Goal: Task Accomplishment & Management: Manage account settings

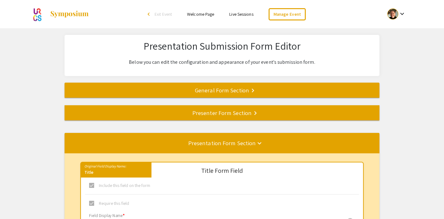
select select "3"
click at [197, 14] on link "Welcome Page" at bounding box center [200, 14] width 27 height 6
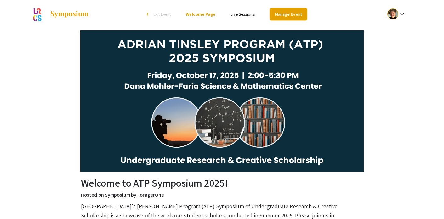
click at [283, 15] on link "Manage Event" at bounding box center [288, 14] width 37 height 12
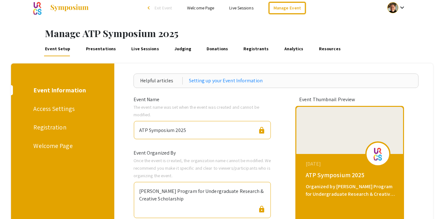
scroll to position [58, 0]
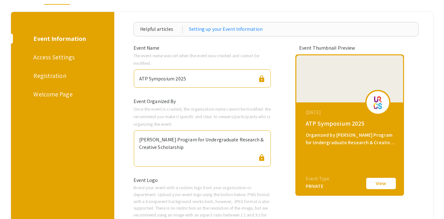
click at [58, 92] on div "Welcome Page" at bounding box center [61, 94] width 56 height 9
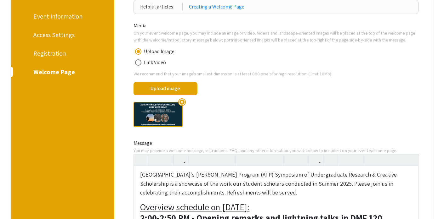
scroll to position [229, 0]
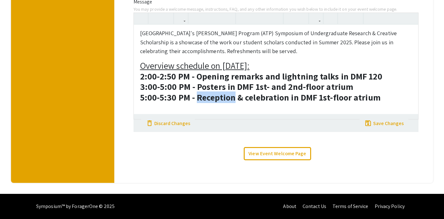
drag, startPoint x: 199, startPoint y: 97, endPoint x: 234, endPoint y: 98, distance: 35.6
click at [234, 98] on strong "5:00-5:30 PM - Reception & celebration in DMF 1st-floor atrium" at bounding box center [260, 98] width 240 height 12
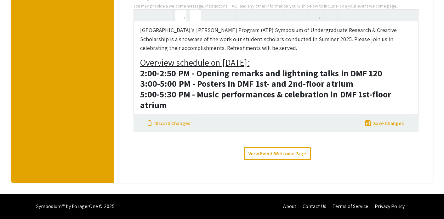
type textarea "<h4><sup style="">[GEOGRAPHIC_DATA]'s [PERSON_NAME] Program (ATP) Symposium of …"
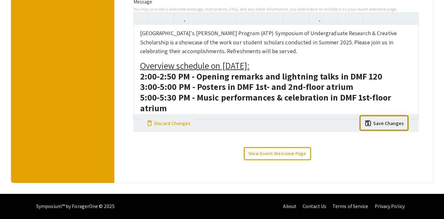
click at [379, 126] on div "Save Changes" at bounding box center [388, 124] width 31 height 8
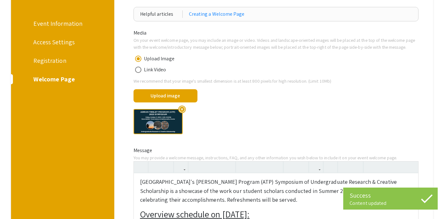
scroll to position [0, 0]
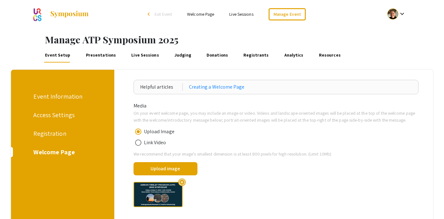
click at [206, 16] on link "Welcome Page" at bounding box center [200, 14] width 27 height 6
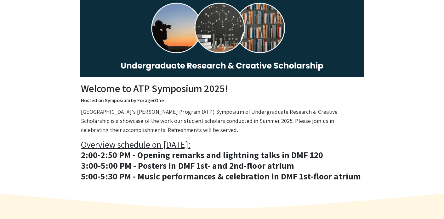
scroll to position [2, 0]
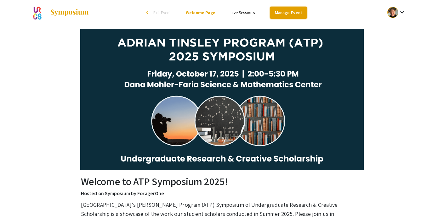
click at [296, 14] on link "Manage Event" at bounding box center [288, 13] width 37 height 12
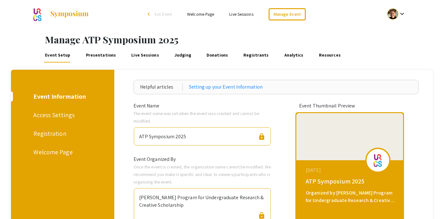
click at [47, 152] on div "Welcome Page" at bounding box center [61, 152] width 56 height 9
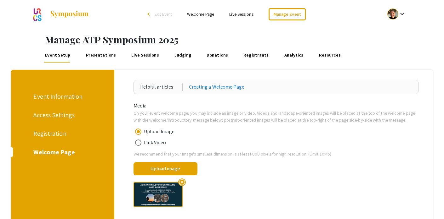
click at [67, 153] on div "Welcome Page" at bounding box center [61, 152] width 56 height 9
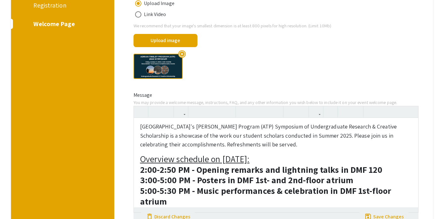
scroll to position [130, 0]
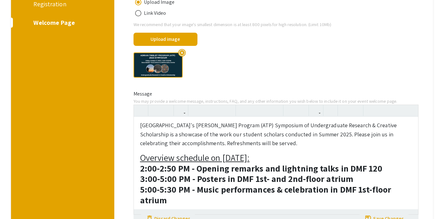
drag, startPoint x: 140, startPoint y: 132, endPoint x: 299, endPoint y: 151, distance: 159.4
click at [299, 150] on h4 "[GEOGRAPHIC_DATA]'s [PERSON_NAME] Program (ATP) Symposium of Undergraduate Rese…" at bounding box center [276, 136] width 272 height 27
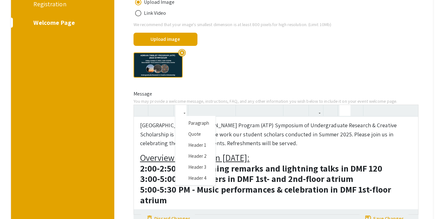
click at [182, 116] on icon "button" at bounding box center [180, 110] width 5 height 10
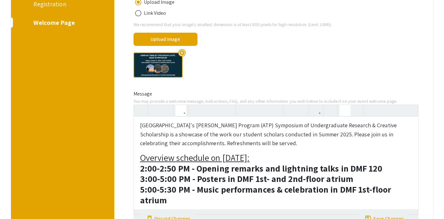
click at [192, 183] on div "[GEOGRAPHIC_DATA]'s [PERSON_NAME] Program (ATP) Symposium of Undergraduate Rese…" at bounding box center [275, 160] width 285 height 110
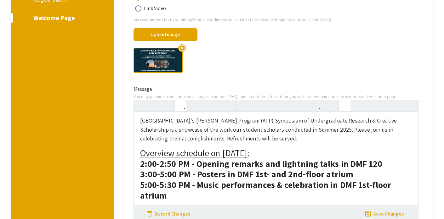
scroll to position [145, 0]
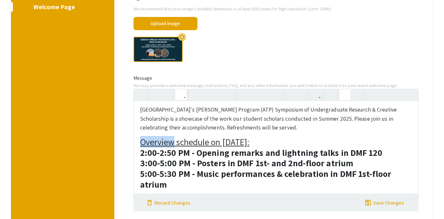
drag, startPoint x: 140, startPoint y: 149, endPoint x: 173, endPoint y: 151, distance: 33.5
click at [173, 148] on u "Overview schedule on [DATE]:" at bounding box center [195, 142] width 110 height 12
click at [349, 126] on sup "[GEOGRAPHIC_DATA]'s [PERSON_NAME] Program (ATP) Symposium of Undergraduate Rese…" at bounding box center [268, 118] width 256 height 25
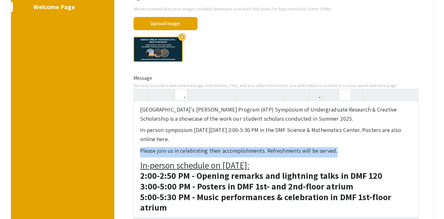
drag, startPoint x: 140, startPoint y: 157, endPoint x: 333, endPoint y: 161, distance: 192.9
click at [333, 158] on h4 "Please join us in celebrating their accomplishments. Refreshments will be serve…" at bounding box center [276, 153] width 272 height 9
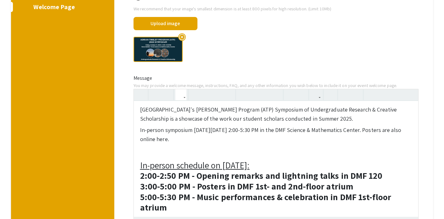
click at [377, 137] on sup "In-person symposium [DATE][DATE] 2:00-5:30 PM in the DMF Science & Mathematics …" at bounding box center [270, 134] width 261 height 16
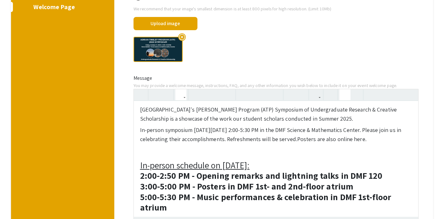
drag, startPoint x: 298, startPoint y: 146, endPoint x: 368, endPoint y: 149, distance: 70.2
click at [368, 146] on h4 "In-person symposium [DATE][DATE] 2:00-5:30 PM in the DMF Science & Mathematics …" at bounding box center [276, 137] width 272 height 18
click at [202, 158] on h4 at bounding box center [276, 153] width 272 height 9
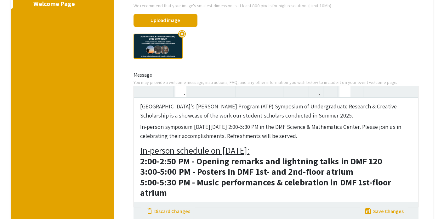
scroll to position [224, 0]
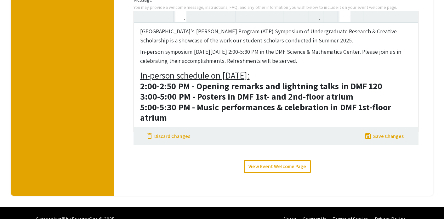
click at [169, 123] on h3 "In-person schedule on [DATE]: 2:00-2:50 PM - Opening remarks and lightning talk…" at bounding box center [276, 96] width 272 height 53
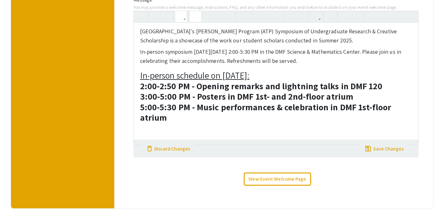
scroll to position [0, 0]
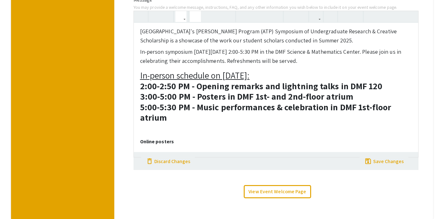
click at [166, 145] on strong "Online posters" at bounding box center [157, 141] width 34 height 7
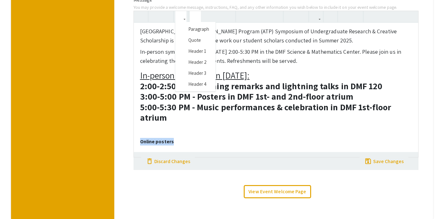
click at [181, 22] on icon "button" at bounding box center [180, 16] width 5 height 10
type textarea "<h4><sup style="">[GEOGRAPHIC_DATA]'s [PERSON_NAME] Program (ATP) Symposium of …"
click at [196, 82] on div "[GEOGRAPHIC_DATA]'s [PERSON_NAME] Program (ATP) Symposium of Undergraduate Rese…" at bounding box center [275, 84] width 285 height 147
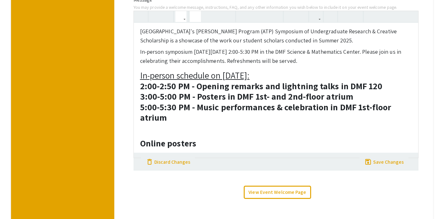
click at [238, 133] on p at bounding box center [276, 130] width 272 height 8
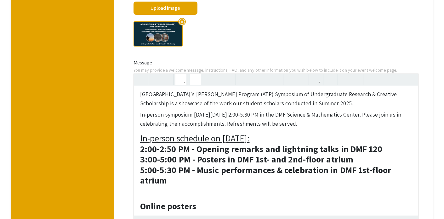
scroll to position [269, 0]
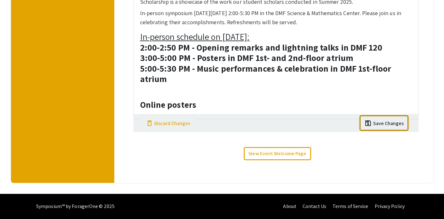
click at [375, 125] on div "Save Changes" at bounding box center [388, 124] width 31 height 8
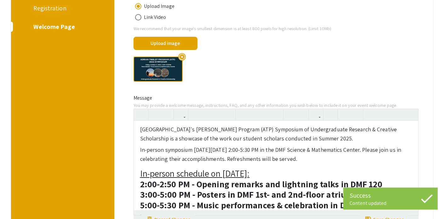
scroll to position [0, 0]
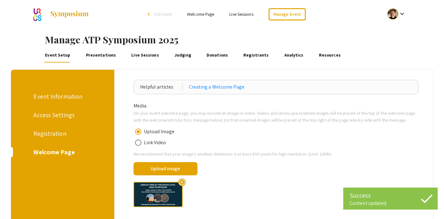
click at [98, 56] on link "Presentations" at bounding box center [101, 55] width 32 height 15
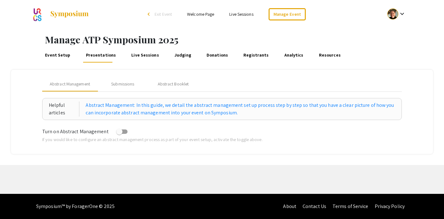
click at [197, 15] on link "Welcome Page" at bounding box center [200, 14] width 27 height 6
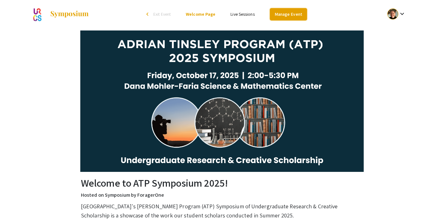
click at [298, 11] on link "Manage Event" at bounding box center [288, 14] width 37 height 12
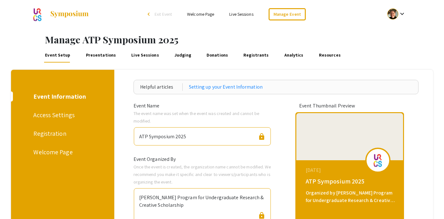
click at [199, 17] on link "Welcome Page" at bounding box center [200, 14] width 27 height 6
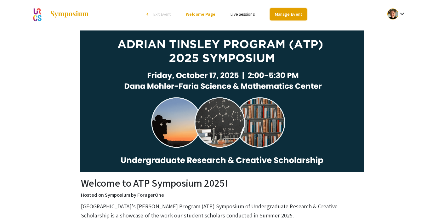
click at [287, 15] on link "Manage Event" at bounding box center [288, 14] width 37 height 12
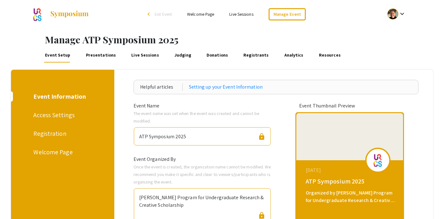
click at [106, 57] on link "Presentations" at bounding box center [101, 55] width 32 height 15
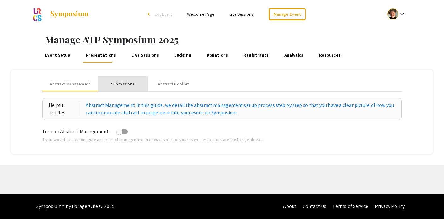
click at [129, 84] on div "Submissions" at bounding box center [122, 84] width 23 height 7
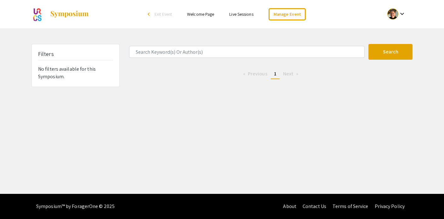
click at [205, 87] on div "Search 0 Results found Previous page 1 / 1 You're on page 1 Next page" at bounding box center [270, 65] width 293 height 43
click at [287, 12] on link "Manage Event" at bounding box center [286, 14] width 37 height 12
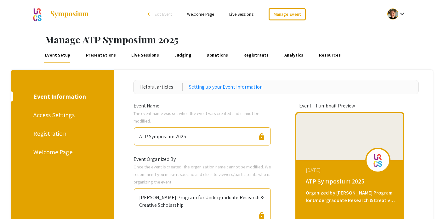
click at [207, 16] on link "Welcome Page" at bounding box center [200, 14] width 27 height 6
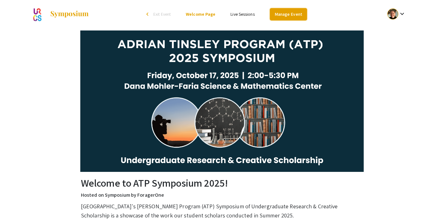
click at [286, 9] on link "Manage Event" at bounding box center [288, 14] width 37 height 12
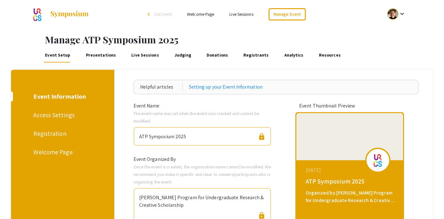
click at [59, 155] on div "Welcome Page" at bounding box center [61, 152] width 56 height 9
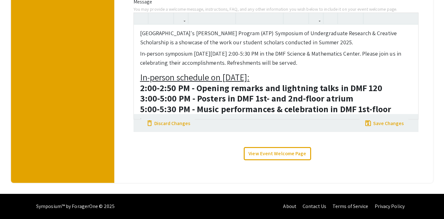
scroll to position [164, 0]
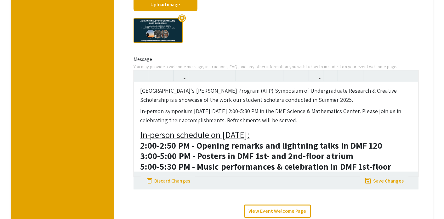
click at [299, 127] on h4 "In-person symposium on Friday, October 17, 2:00-5:30 PM in the DMF Science & Ma…" at bounding box center [276, 118] width 272 height 18
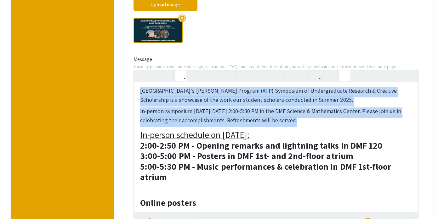
drag, startPoint x: 299, startPoint y: 129, endPoint x: 140, endPoint y: 100, distance: 160.8
click at [140, 100] on div "Bridgewater State University's Adrian Tinsley Program (ATP) Symposium of Underg…" at bounding box center [276, 149] width 284 height 135
type textarea "<h4><sup style=""><strong>Bridgewater State University's Adrian Tinsley Program…"
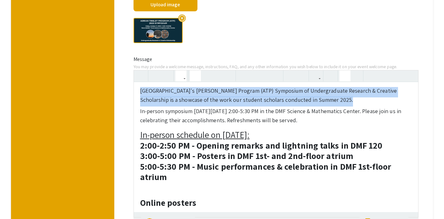
click at [195, 81] on icon "button" at bounding box center [195, 76] width 5 height 10
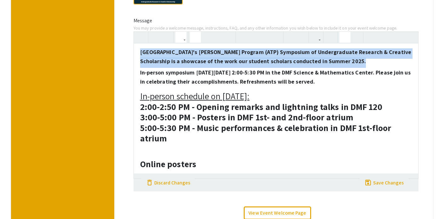
scroll to position [226, 0]
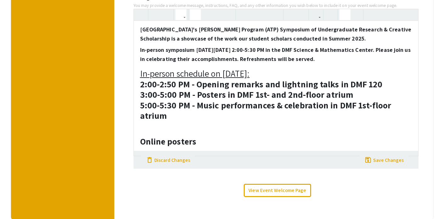
click at [152, 147] on strong "Online posters" at bounding box center [168, 142] width 56 height 12
click at [139, 149] on div "Bridgewater State University's Adrian Tinsley Program (ATP) Symposium of Underg…" at bounding box center [276, 88] width 284 height 135
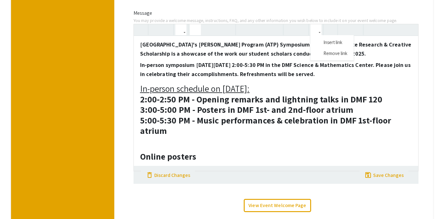
click at [318, 35] on button "button" at bounding box center [315, 29] width 11 height 11
click at [322, 49] on div "Bridgewater State University's Adrian Tinsley Program (ATP) Symposium of Underg…" at bounding box center [275, 98] width 285 height 148
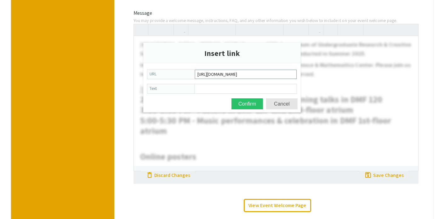
scroll to position [0, 11]
type input "https://symposium.foragerone.com/atp2025/presentations"
click at [239, 87] on input "Text" at bounding box center [245, 89] width 101 height 8
type input "Online Posters are here!"
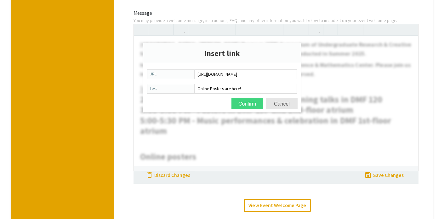
click at [242, 105] on button "Confirm" at bounding box center [246, 103] width 31 height 11
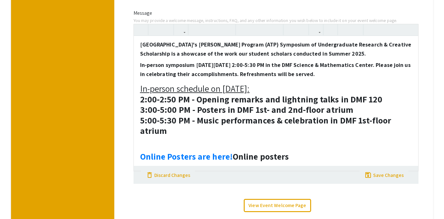
click at [272, 159] on strong "Online Posters are here! Online posters" at bounding box center [214, 157] width 149 height 12
drag, startPoint x: 295, startPoint y: 165, endPoint x: 234, endPoint y: 164, distance: 60.4
click at [234, 162] on h3 "Online Posters are here! Online posters" at bounding box center [276, 156] width 272 height 11
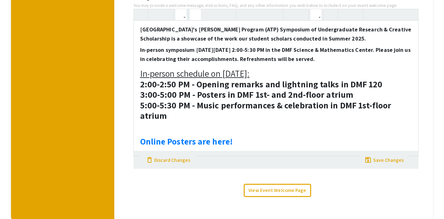
scroll to position [226, 0]
drag, startPoint x: 239, startPoint y: 151, endPoint x: 122, endPoint y: 150, distance: 117.7
click at [122, 150] on app-event-admin-dash-setup-welcome-page "Helpful articles Creating a Welcome Page Media On your event welcome page, you …" at bounding box center [276, 32] width 314 height 356
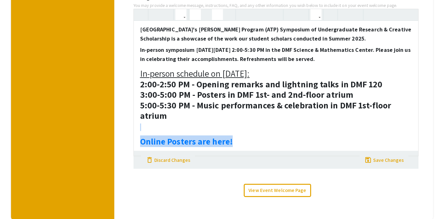
click at [215, 20] on icon "button" at bounding box center [217, 14] width 5 height 10
click at [294, 114] on strong "5:00-5:30 PM - Music performances & celebration in DMF 1st-floor atrium" at bounding box center [265, 110] width 251 height 22
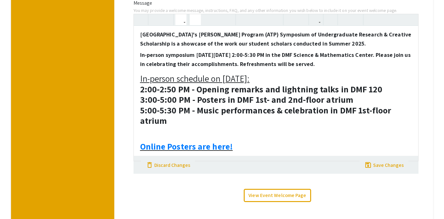
scroll to position [218, 0]
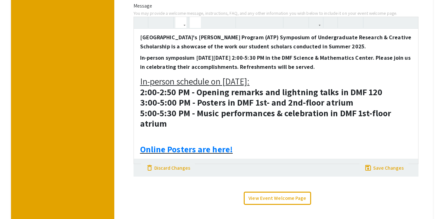
click at [213, 87] on u "In-person schedule on [DATE]:" at bounding box center [195, 82] width 110 height 12
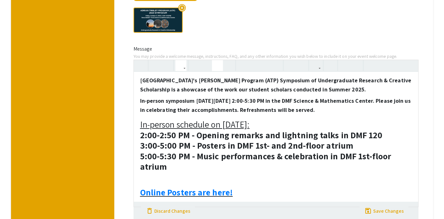
scroll to position [171, 0]
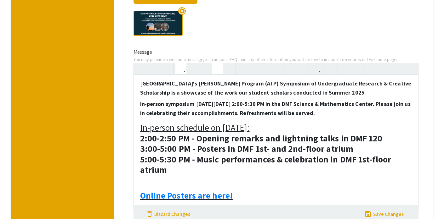
drag, startPoint x: 332, startPoint y: 121, endPoint x: 139, endPoint y: 92, distance: 195.2
click at [139, 92] on div "Bridgewater State University's Adrian Tinsley Program (ATP) Symposium of Underg…" at bounding box center [276, 142] width 284 height 135
click at [183, 74] on button "button" at bounding box center [180, 68] width 11 height 11
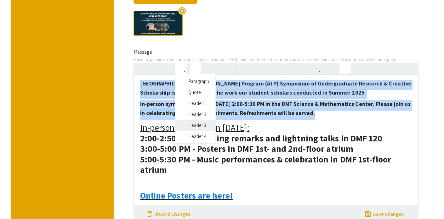
click at [200, 131] on div "Bridgewater State University's Adrian Tinsley Program (ATP) Symposium of Underg…" at bounding box center [275, 137] width 285 height 148
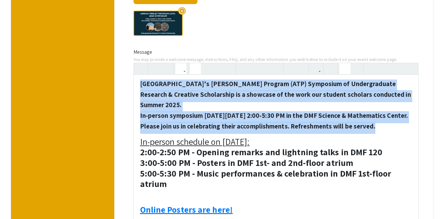
click at [198, 110] on h3 "Bridgewater State University's Adrian Tinsley Program (ATP) Symposium of Underg…" at bounding box center [276, 107] width 272 height 53
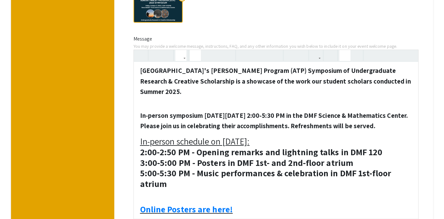
scroll to position [189, 0]
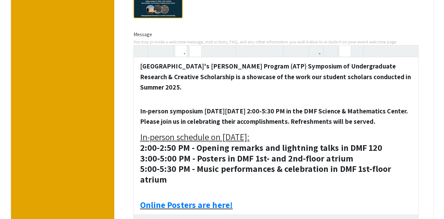
click at [205, 117] on strong "In-person symposium [DATE][DATE] 2:00-5:30 PM in the DMF Science & Mathematics …" at bounding box center [274, 116] width 268 height 19
click at [143, 118] on strong "In-person symposium [DATE][DATE] 2:00-5:30 PM in the DMF Science & Mathematics …" at bounding box center [274, 116] width 268 height 19
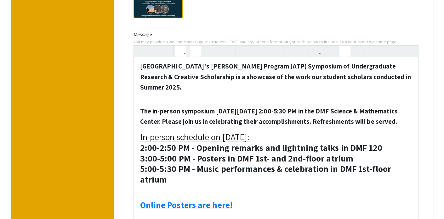
click at [217, 119] on strong "The in-person symposium on Friday, October 17, 2:00-5:30 PM in the DMF Science …" at bounding box center [268, 116] width 257 height 19
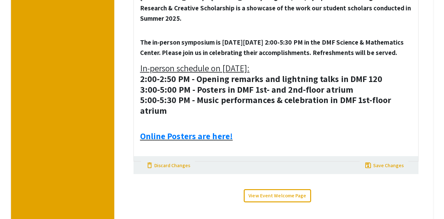
scroll to position [258, 0]
click at [287, 57] on strong "The in-person symposium is on Friday, October 17, 2:00-5:30 PM in the DMF Scien…" at bounding box center [272, 47] width 264 height 19
click at [288, 57] on strong "The in-person symposium is on Friday, October 17, 2:00-5:30 PM in the DMF Scien…" at bounding box center [272, 47] width 264 height 19
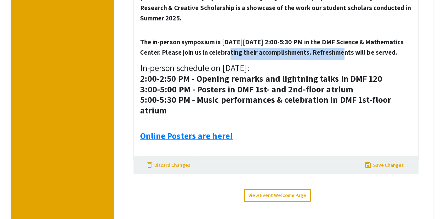
drag, startPoint x: 242, startPoint y: 60, endPoint x: 352, endPoint y: 60, distance: 110.5
click at [352, 57] on strong "The in-person symposium is on Friday, October 17, 2:00-5:30 PM in the DMF Scien…" at bounding box center [272, 47] width 264 height 19
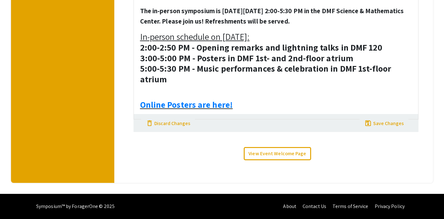
scroll to position [296, 0]
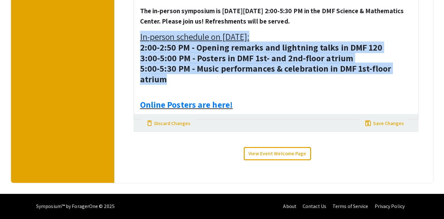
drag, startPoint x: 171, startPoint y: 84, endPoint x: 121, endPoint y: 42, distance: 65.7
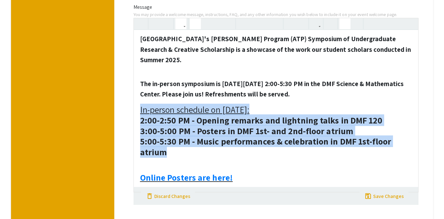
scroll to position [202, 0]
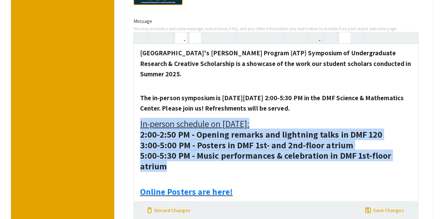
click at [183, 43] on icon "button" at bounding box center [180, 38] width 5 height 10
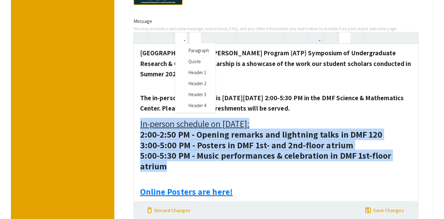
click at [189, 100] on div "Bridgewater State University's Adrian Tinsley Program (ATP) Symposium of Underg…" at bounding box center [275, 119] width 285 height 175
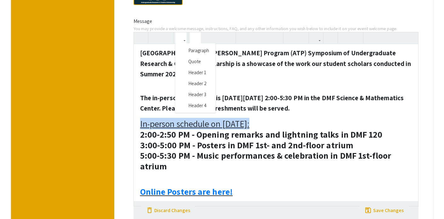
click at [183, 43] on icon "button" at bounding box center [180, 38] width 5 height 10
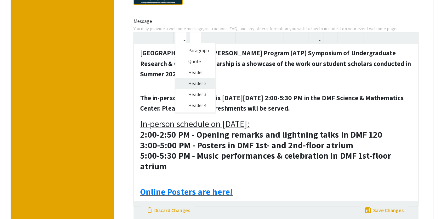
click at [186, 89] on div "Bridgewater State University's Adrian Tinsley Program (ATP) Symposium of Underg…" at bounding box center [275, 119] width 285 height 175
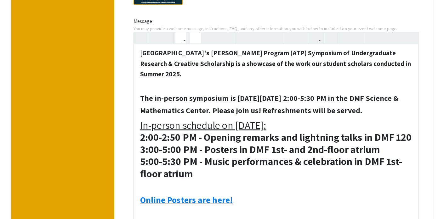
click at [178, 33] on use "button" at bounding box center [178, 33] width 0 height 0
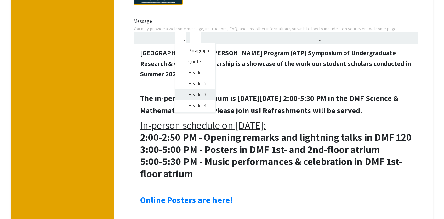
click at [188, 102] on div "Bridgewater State University's Adrian Tinsley Program (ATP) Symposium of Underg…" at bounding box center [275, 129] width 285 height 195
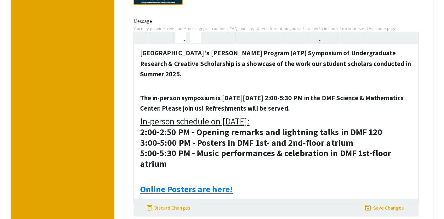
click at [290, 177] on div "Bridgewater State University's Adrian Tinsley Program (ATP) Symposium of Underg…" at bounding box center [276, 124] width 284 height 160
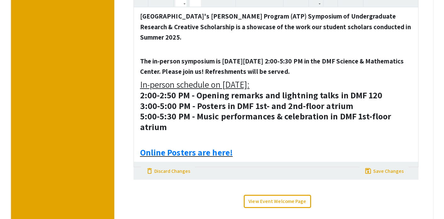
scroll to position [239, 0]
click at [339, 80] on h3 "The in-person symposium is on Friday, October 17, 2:00-5:30 PM in the DMF Scien…" at bounding box center [276, 96] width 272 height 74
type textarea "<h3><sup style=""><strong>Bridgewater State University's Adrian Tinsley Program…"
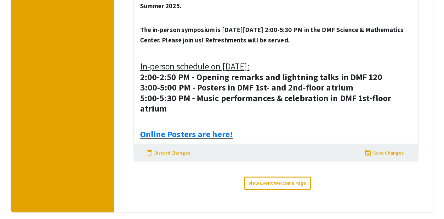
scroll to position [278, 0]
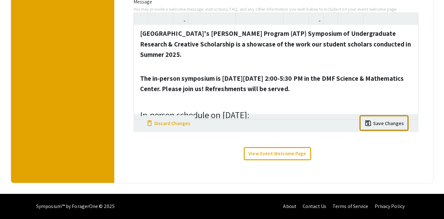
click at [383, 153] on div "Media On your event welcome page, you may include an image or video. Videos and…" at bounding box center [276, 24] width 294 height 288
click at [388, 119] on div "save save Save Changes" at bounding box center [383, 123] width 39 height 10
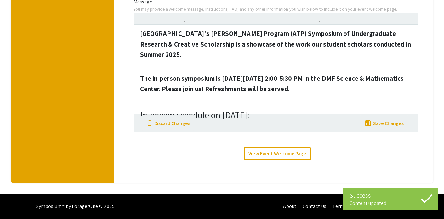
scroll to position [0, 0]
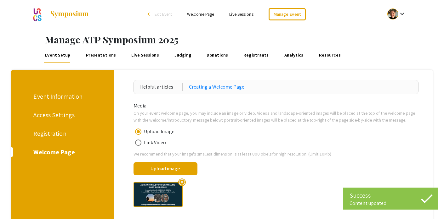
click at [199, 14] on link "Welcome Page" at bounding box center [200, 14] width 27 height 6
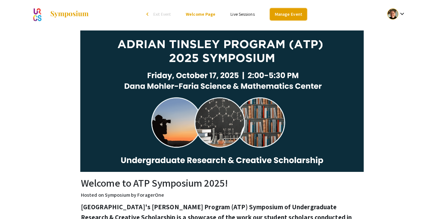
click at [300, 15] on link "Manage Event" at bounding box center [288, 14] width 37 height 12
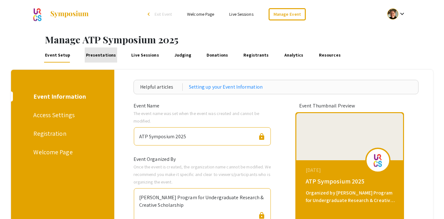
click at [107, 55] on link "Presentations" at bounding box center [101, 55] width 32 height 15
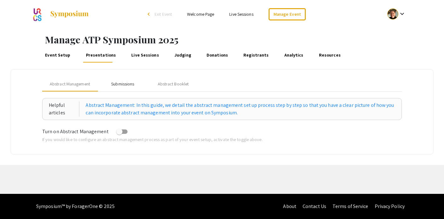
click at [131, 84] on div "Submissions" at bounding box center [122, 84] width 23 height 7
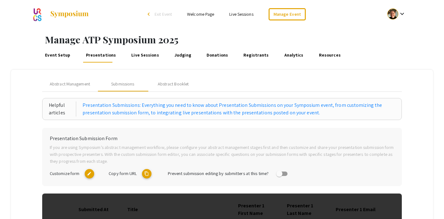
click at [146, 173] on mat-icon "content_copy" at bounding box center [146, 173] width 9 height 9
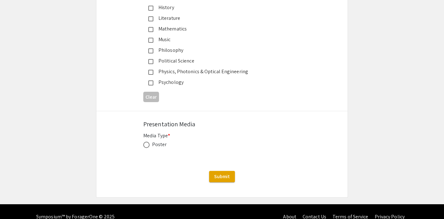
scroll to position [837, 0]
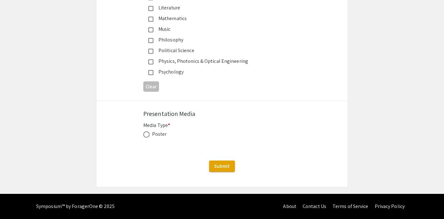
click at [146, 135] on span at bounding box center [146, 135] width 6 height 6
click at [146, 135] on input "radio" at bounding box center [146, 135] width 6 height 6
radio input "true"
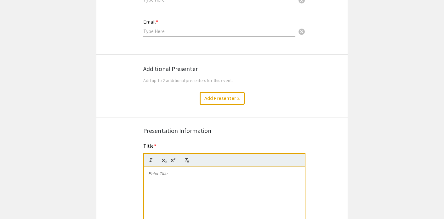
scroll to position [0, 0]
